Goal: Find contact information: Find contact information

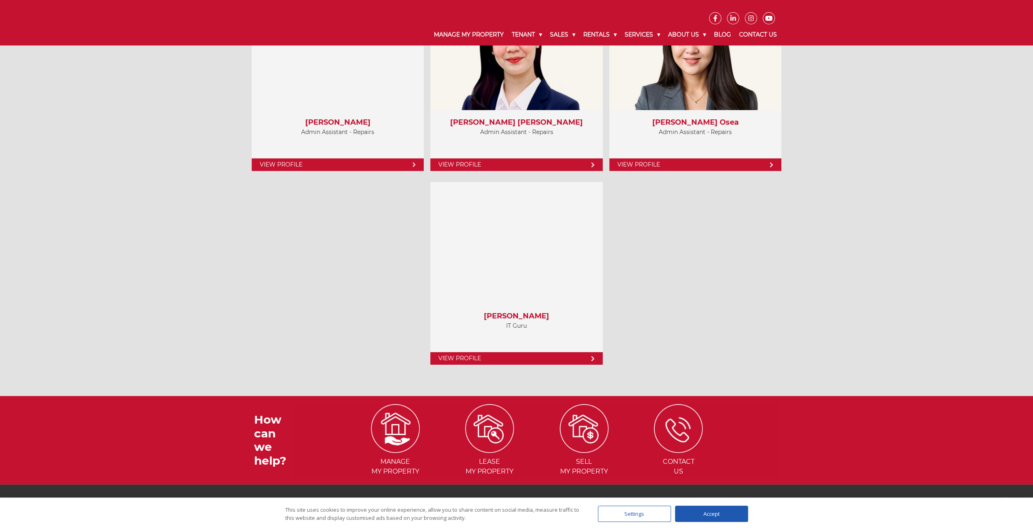
scroll to position [3175, 0]
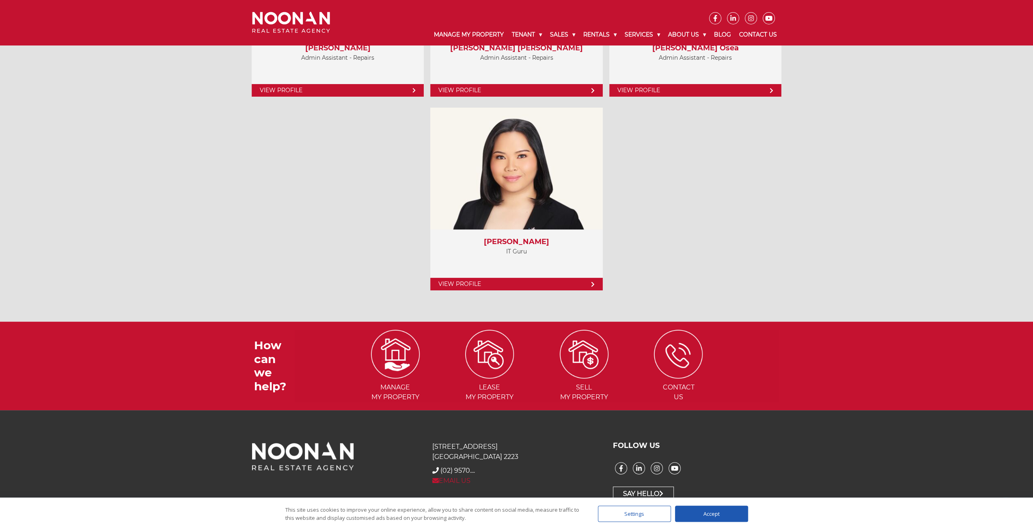
click at [451, 477] on link "EMAIL US" at bounding box center [451, 481] width 38 height 8
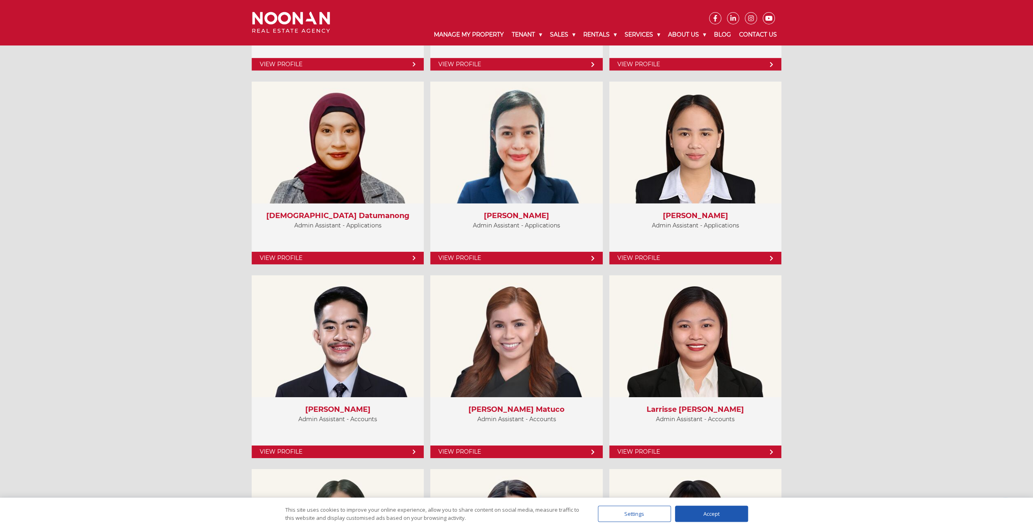
scroll to position [2526, 0]
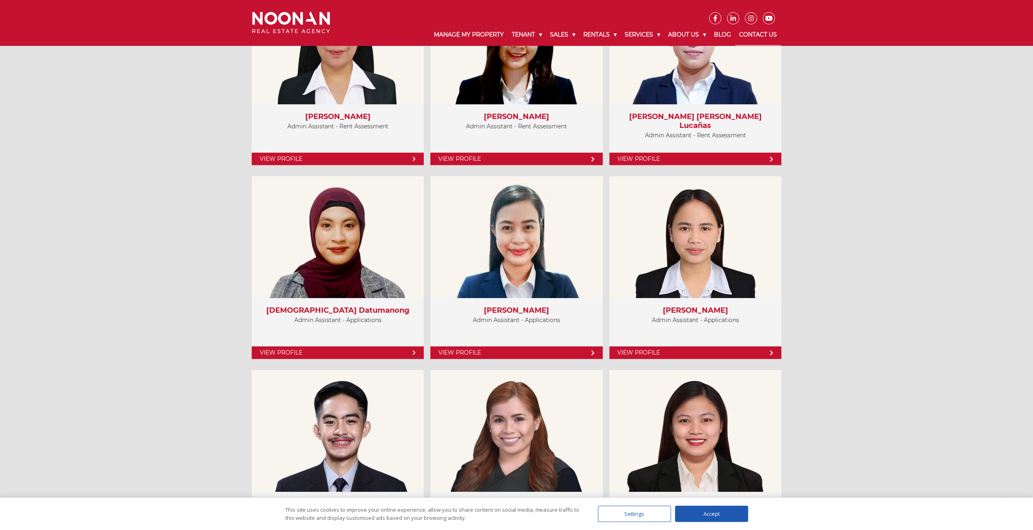
click at [742, 32] on link "Contact Us" at bounding box center [758, 34] width 46 height 21
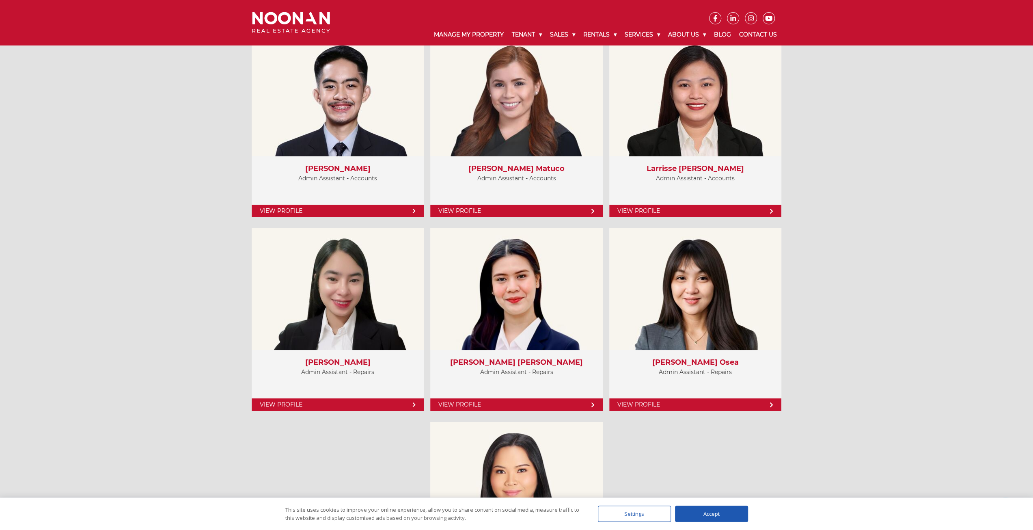
scroll to position [3175, 0]
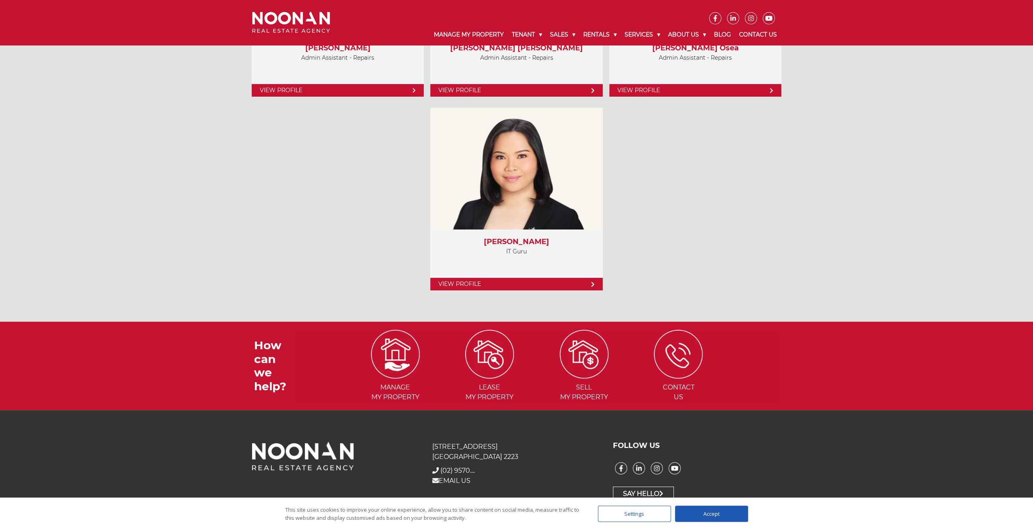
drag, startPoint x: 833, startPoint y: 302, endPoint x: 832, endPoint y: 460, distance: 158.8
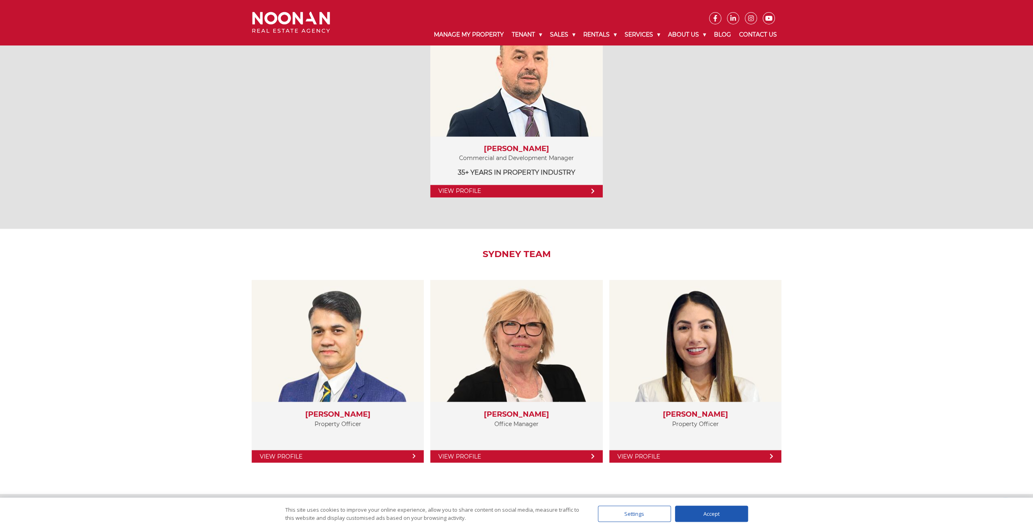
scroll to position [1186, 0]
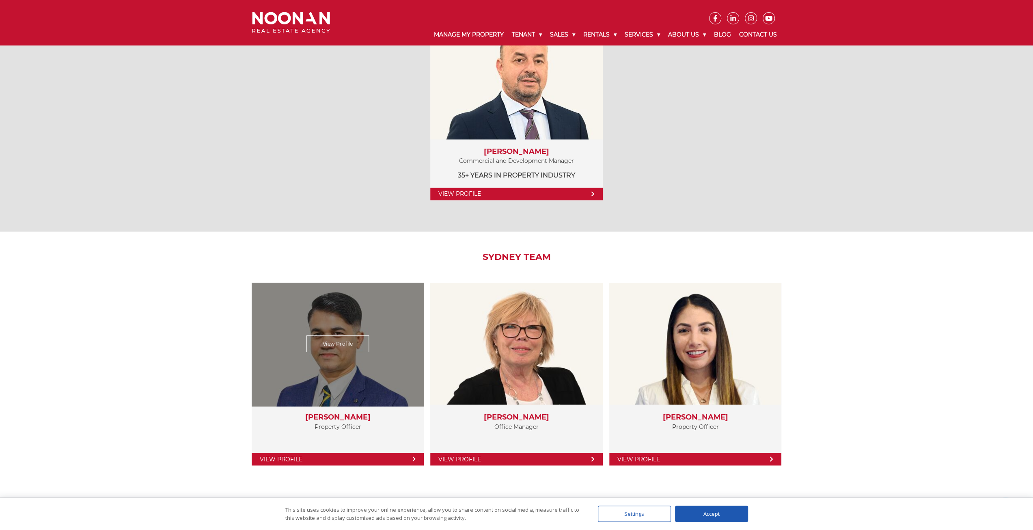
click at [380, 367] on div "View Profile" at bounding box center [337, 343] width 177 height 125
click at [345, 335] on link "View Profile" at bounding box center [338, 343] width 63 height 17
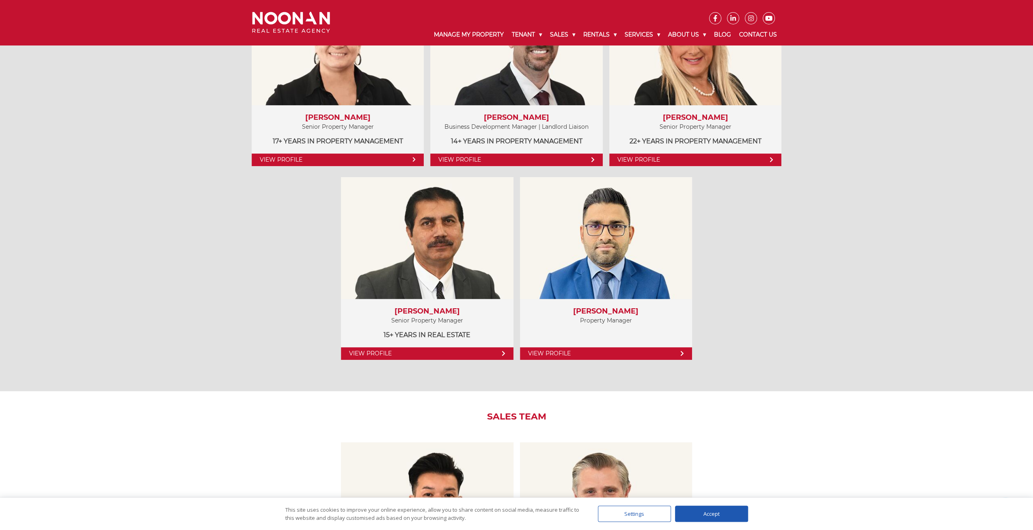
scroll to position [0, 0]
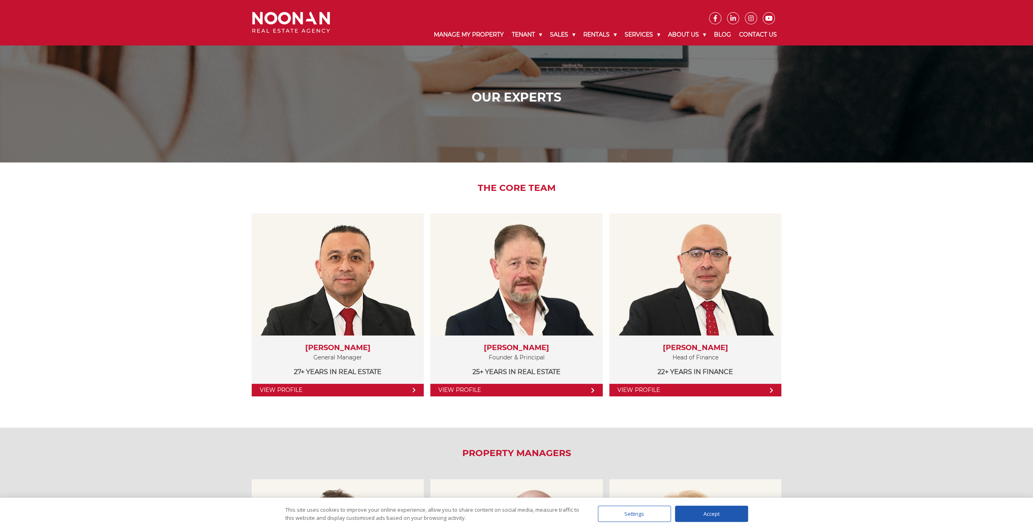
drag, startPoint x: 674, startPoint y: 415, endPoint x: 551, endPoint y: 201, distance: 246.3
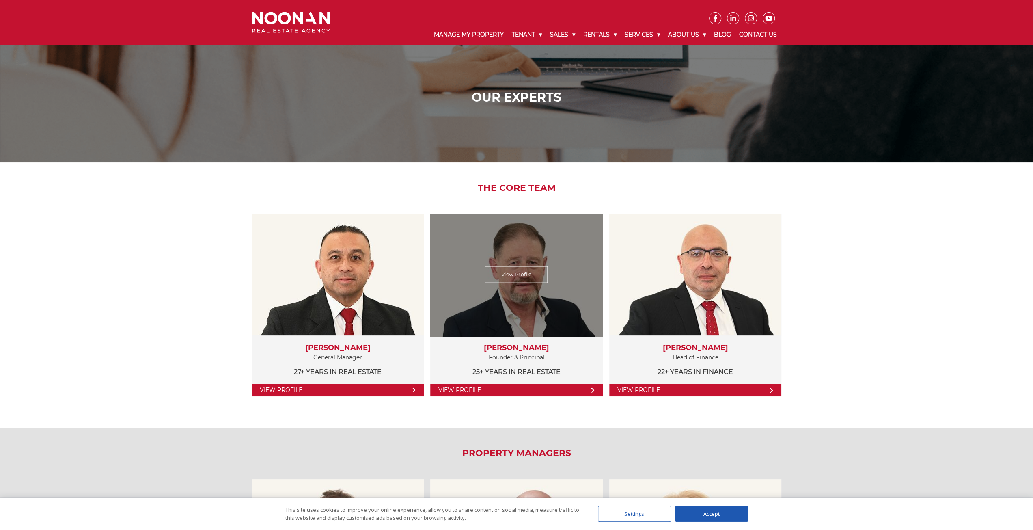
click at [489, 379] on div "Michael Noonan Founder & Principal 25+ years in Real Estate" at bounding box center [516, 360] width 172 height 50
click at [512, 275] on link "View Profile" at bounding box center [516, 274] width 63 height 17
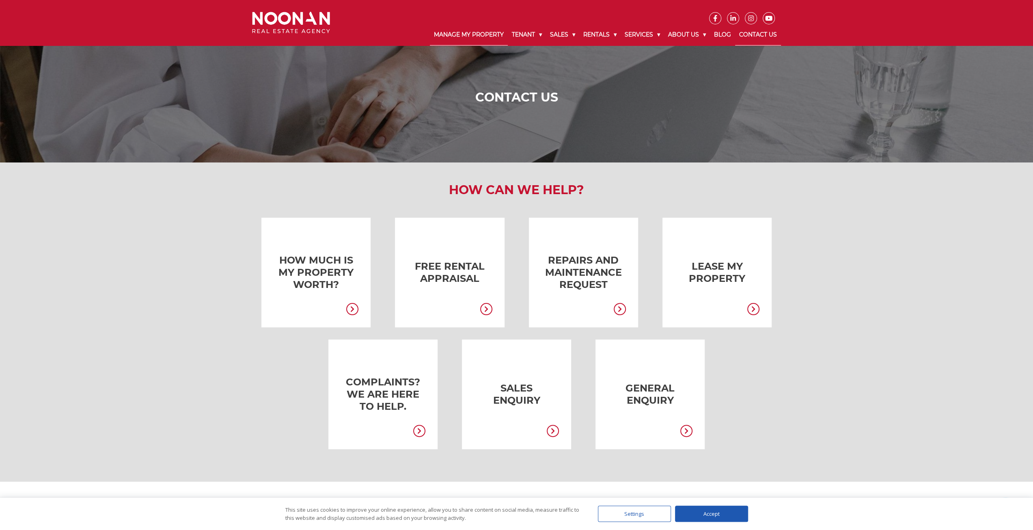
click at [478, 30] on link "Manage My Property" at bounding box center [469, 34] width 78 height 21
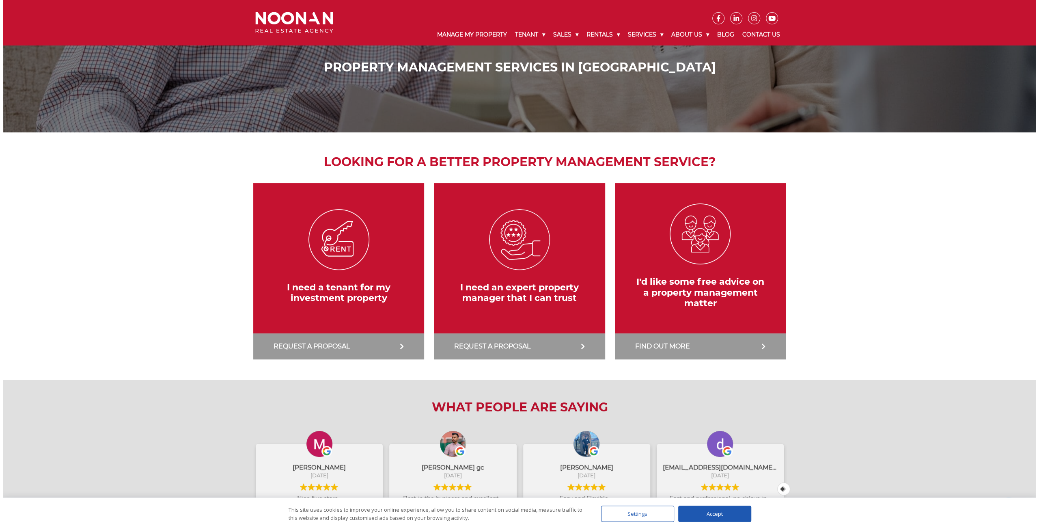
scroll to position [244, 0]
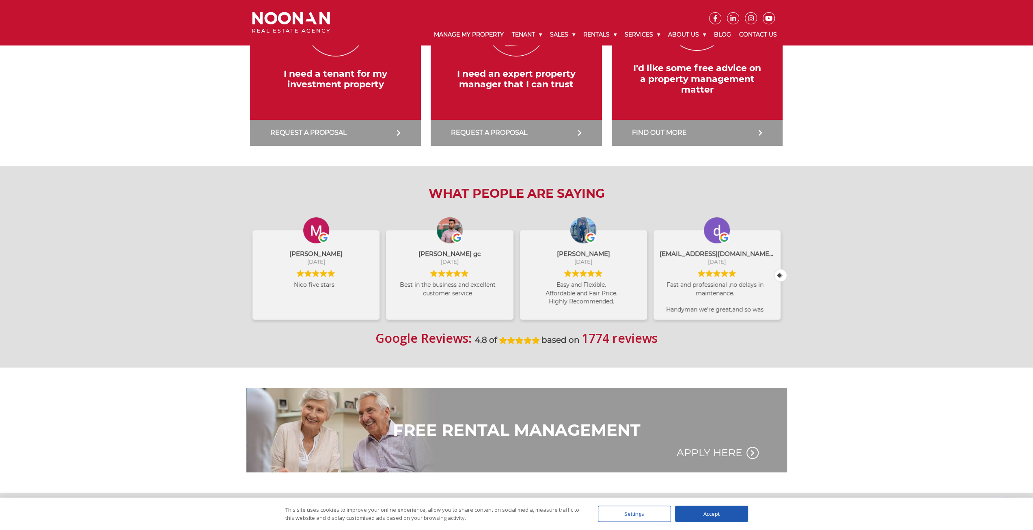
click at [682, 34] on link at bounding box center [697, 58] width 179 height 176
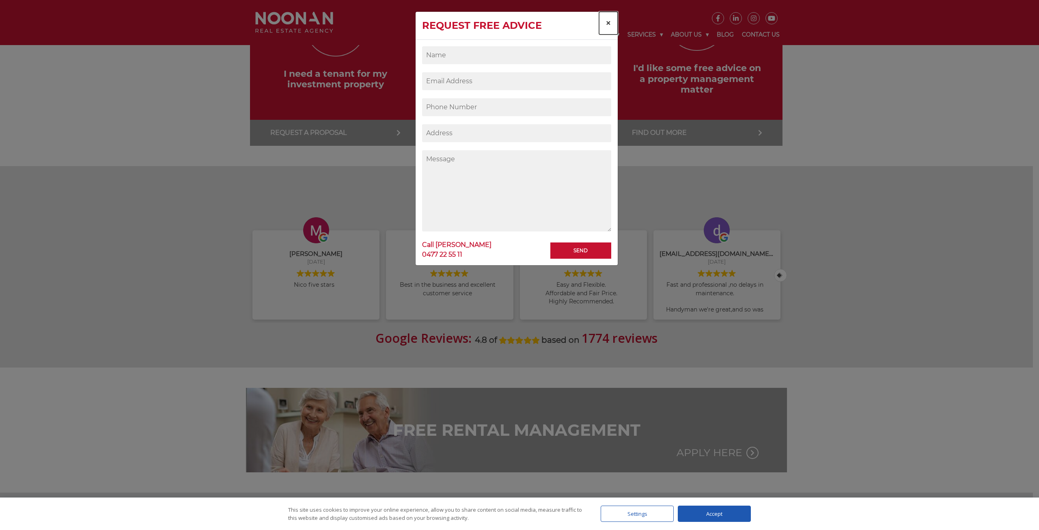
click at [610, 22] on span "×" at bounding box center [609, 23] width 6 height 12
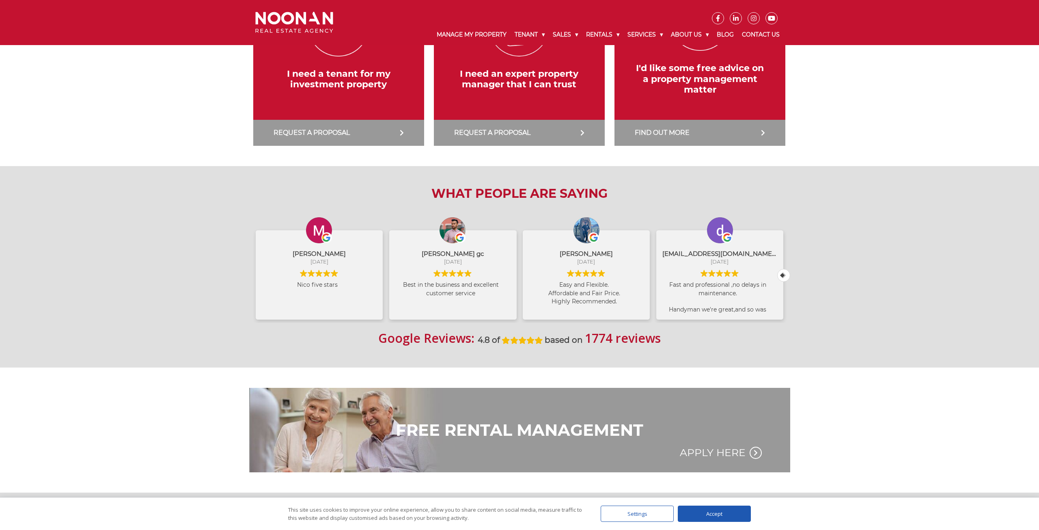
scroll to position [213, 0]
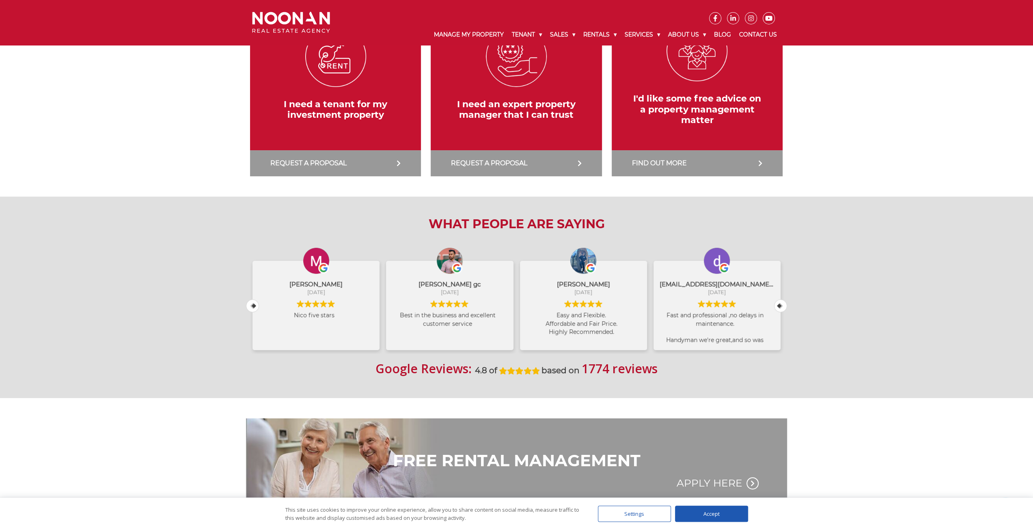
click at [705, 35] on link at bounding box center [697, 88] width 179 height 176
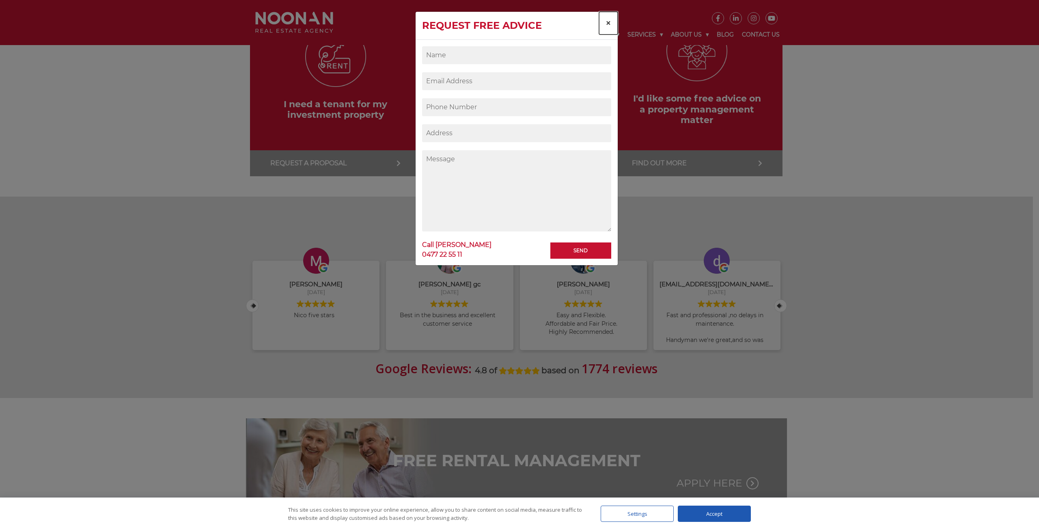
click at [606, 15] on button "×" at bounding box center [608, 23] width 19 height 23
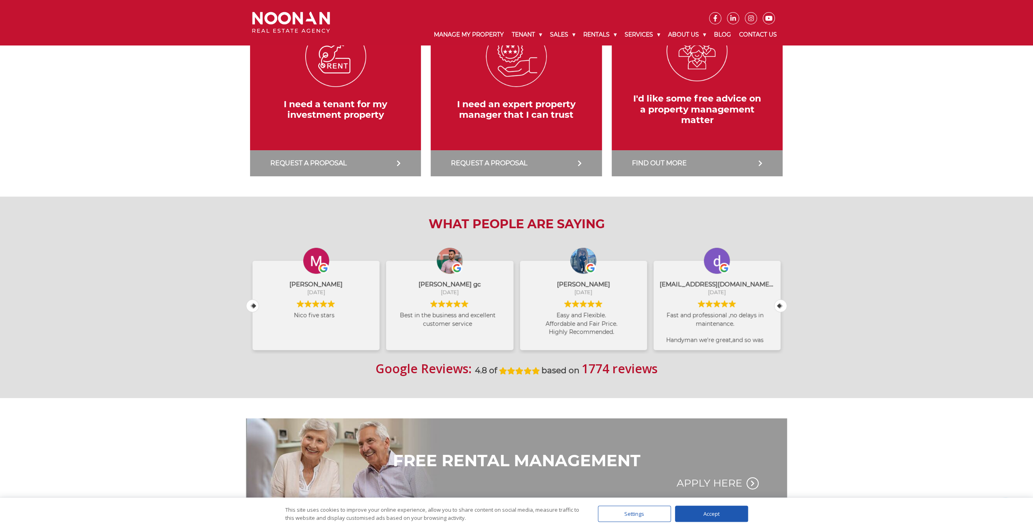
click at [307, 18] on link at bounding box center [335, 88] width 179 height 176
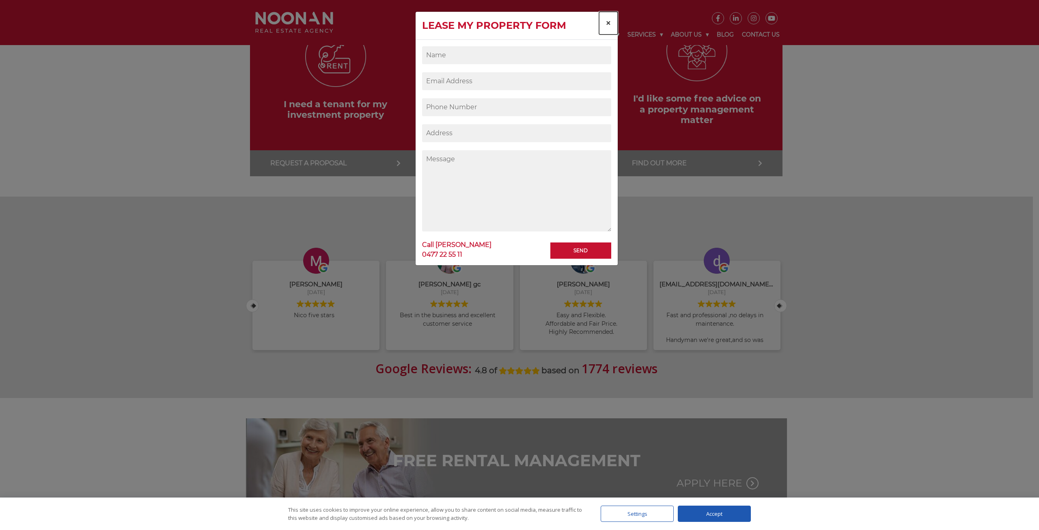
click at [602, 22] on button "×" at bounding box center [608, 23] width 19 height 23
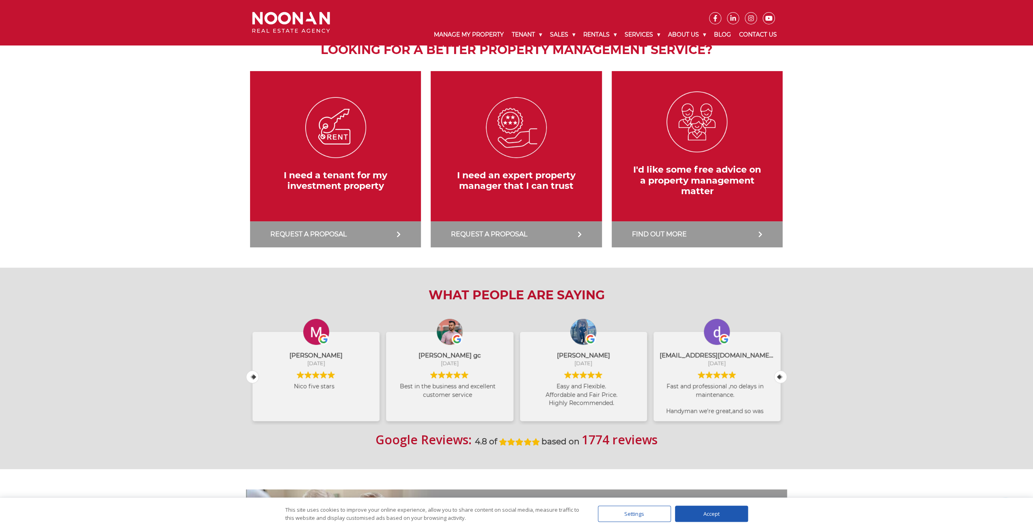
scroll to position [0, 0]
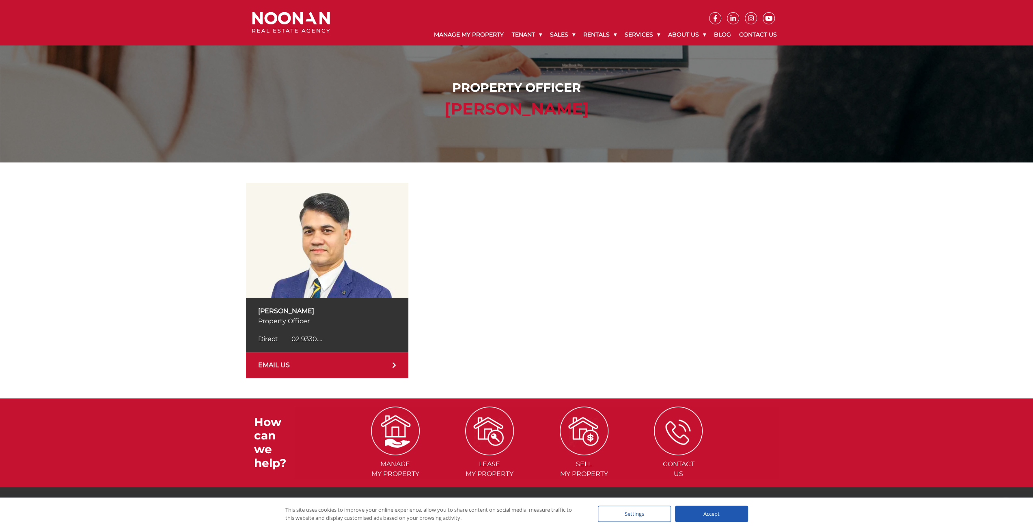
click at [363, 369] on link "EMAIL US" at bounding box center [327, 365] width 162 height 26
click at [278, 338] on span "Direct" at bounding box center [267, 339] width 19 height 8
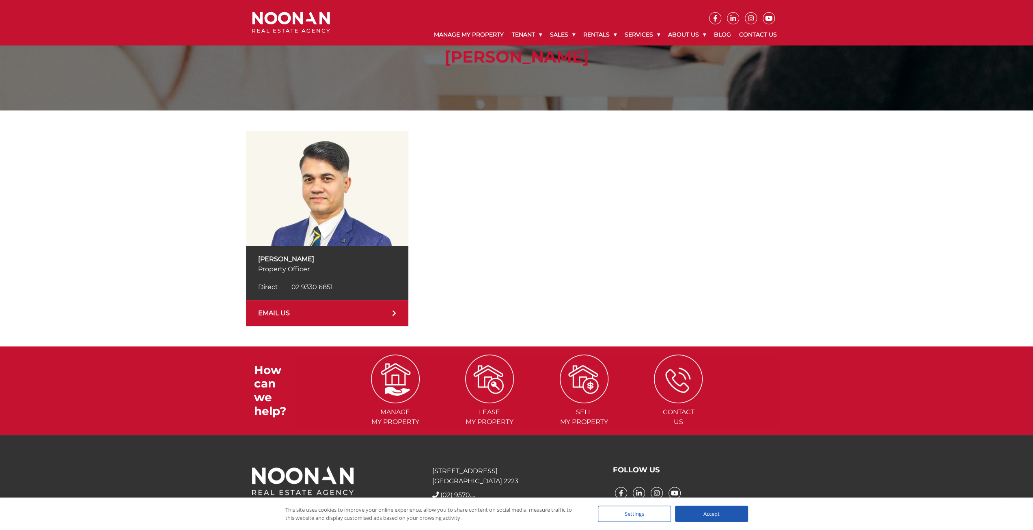
scroll to position [78, 0]
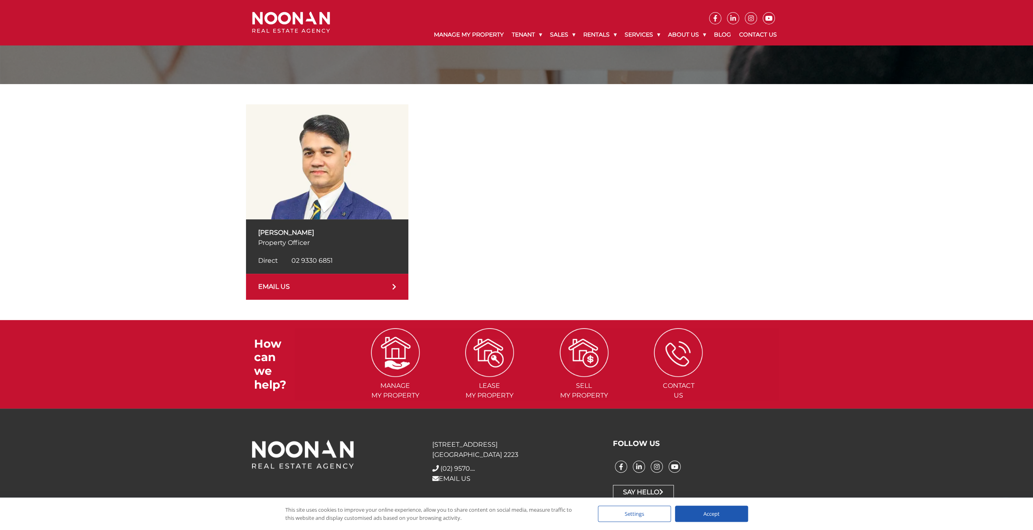
drag, startPoint x: 332, startPoint y: 283, endPoint x: 488, endPoint y: 254, distance: 158.5
click at [487, 258] on div at bounding box center [612, 201] width 352 height 195
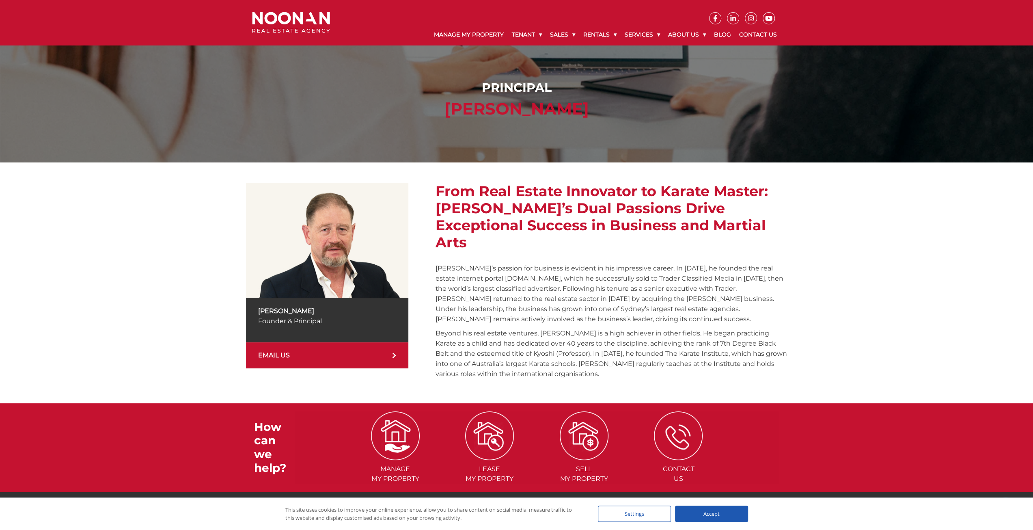
click at [387, 355] on link "EMAIL US" at bounding box center [327, 355] width 162 height 26
click at [342, 349] on link "EMAIL US" at bounding box center [327, 355] width 162 height 26
click at [566, 143] on div "Principal [PERSON_NAME]" at bounding box center [516, 81] width 1033 height 162
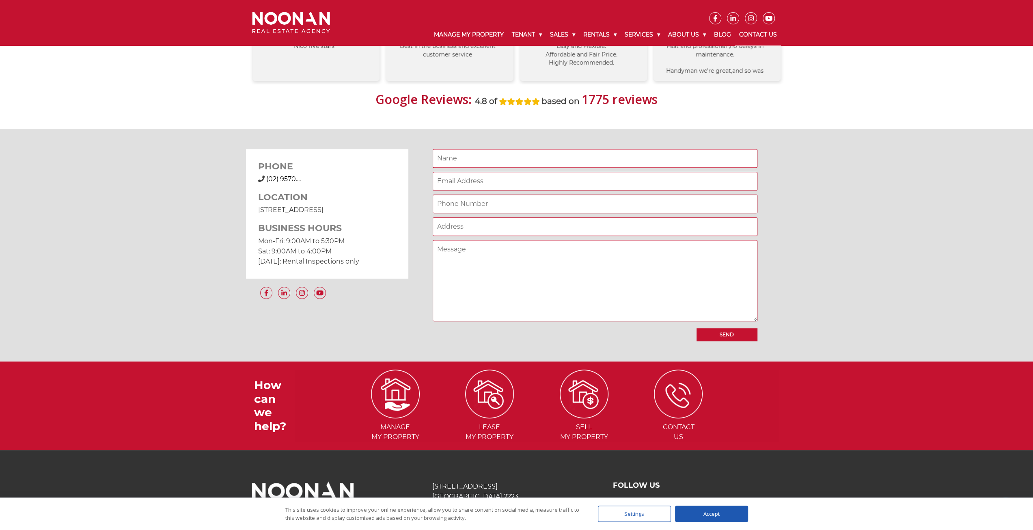
scroll to position [595, 0]
